Goal: Task Accomplishment & Management: Complete application form

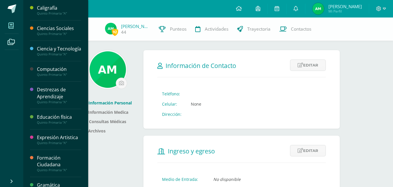
click at [15, 27] on span at bounding box center [11, 25] width 13 height 13
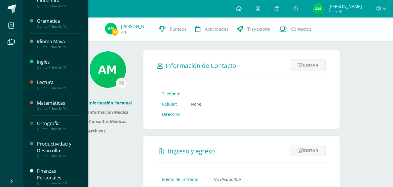
scroll to position [174, 0]
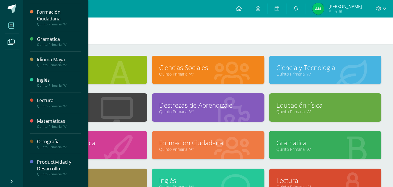
scroll to position [174, 0]
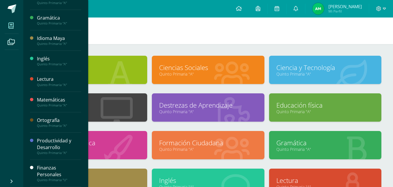
click at [54, 168] on div "Finanzas Personales" at bounding box center [59, 170] width 44 height 13
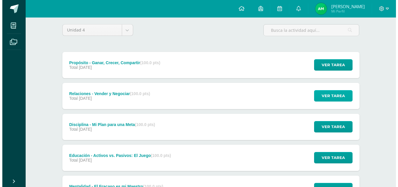
scroll to position [130, 0]
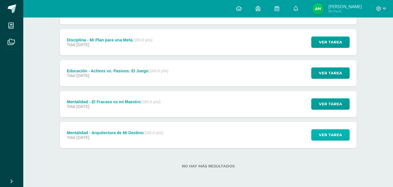
click at [324, 137] on span "Ver tarea" at bounding box center [330, 134] width 23 height 11
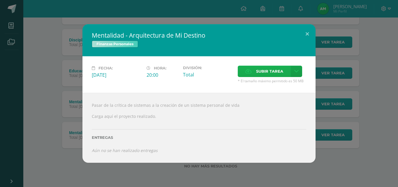
click at [255, 73] on label "Subir tarea" at bounding box center [264, 71] width 53 height 11
click at [0, 0] on input "Subir tarea" at bounding box center [0, 0] width 0 height 0
click at [278, 67] on span "Subir tarea" at bounding box center [269, 71] width 27 height 11
click at [0, 0] on input "Subir tarea" at bounding box center [0, 0] width 0 height 0
click at [262, 73] on span "Subir tarea" at bounding box center [269, 71] width 27 height 11
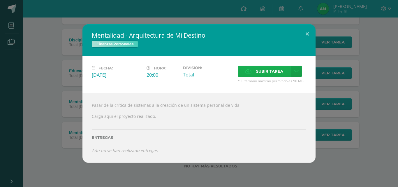
click at [0, 0] on input "Subir tarea" at bounding box center [0, 0] width 0 height 0
click at [116, 140] on div "Entregas" at bounding box center [199, 135] width 214 height 24
click at [111, 140] on div "Entregas" at bounding box center [199, 135] width 214 height 24
click at [293, 94] on div "Pasar de la crítica de sistemas a la creación de un sistema personal de vida Ca…" at bounding box center [198, 128] width 233 height 70
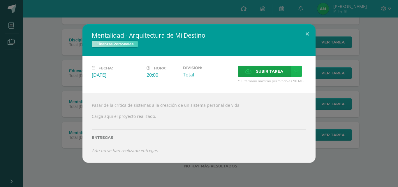
click at [296, 72] on icon at bounding box center [296, 71] width 4 height 5
click at [238, 122] on div at bounding box center [199, 121] width 214 height 5
click at [295, 69] on icon at bounding box center [296, 71] width 4 height 5
click at [220, 111] on div "Pasar de la crítica de sistemas a la creación de un sistema personal de vida Ca…" at bounding box center [198, 128] width 233 height 70
click at [252, 67] on label "Subir tarea" at bounding box center [264, 71] width 53 height 11
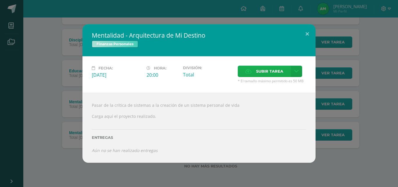
click at [0, 0] on input "Subir tarea" at bounding box center [0, 0] width 0 height 0
